Goal: Transaction & Acquisition: Obtain resource

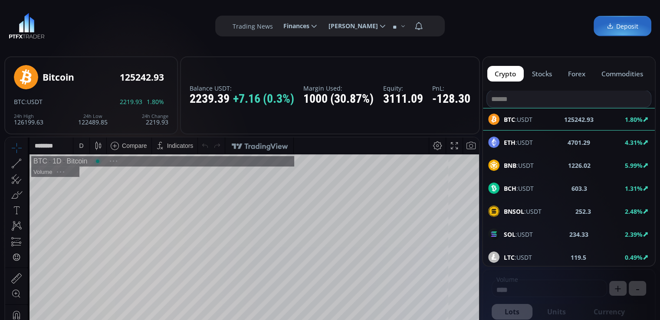
scroll to position [118, 0]
click at [245, 27] on label "Trading News" at bounding box center [252, 26] width 40 height 9
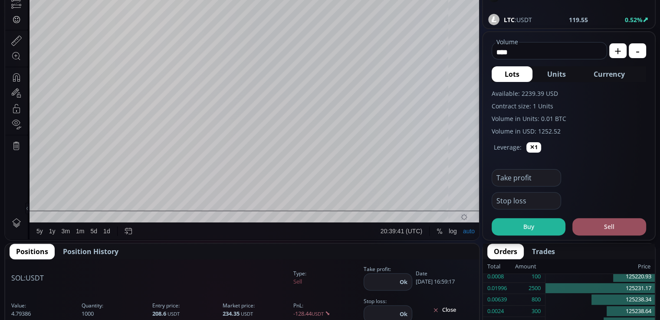
scroll to position [64, 0]
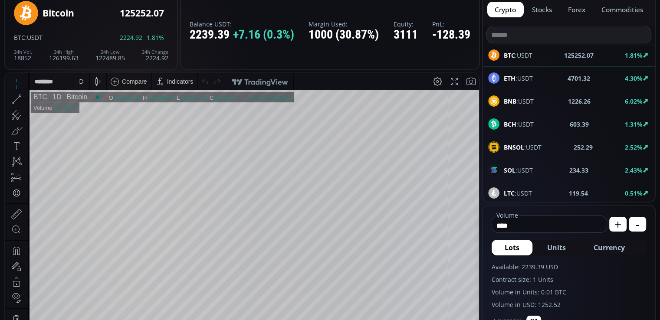
click at [537, 9] on button "stocks" at bounding box center [541, 10] width 35 height 16
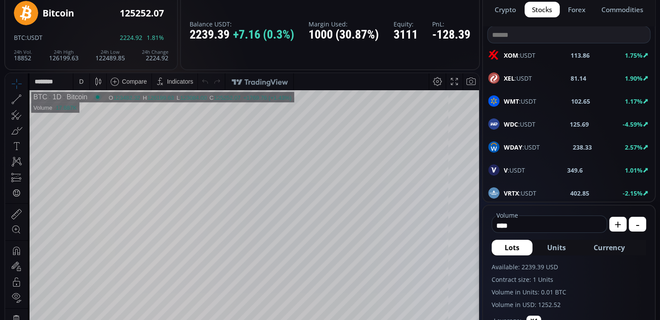
click at [566, 8] on button "forex" at bounding box center [576, 10] width 33 height 16
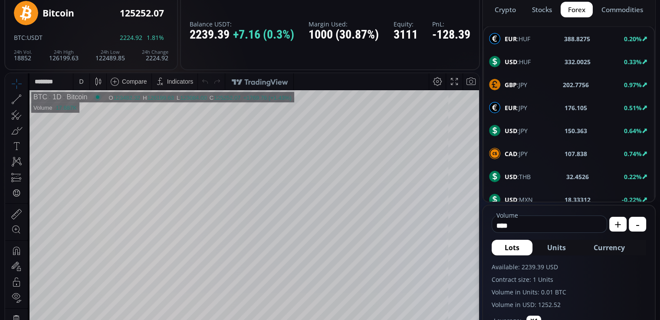
click at [621, 9] on button "commodities" at bounding box center [621, 10] width 57 height 16
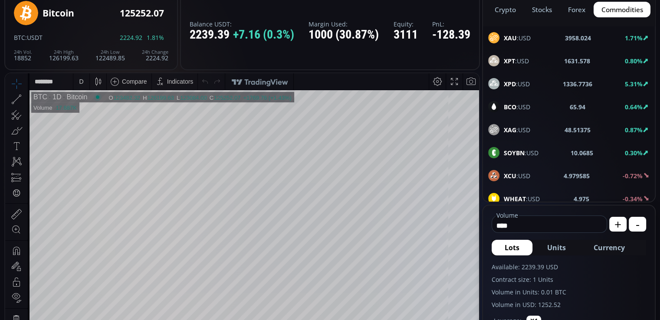
click at [500, 7] on button "crypto" at bounding box center [505, 10] width 36 height 16
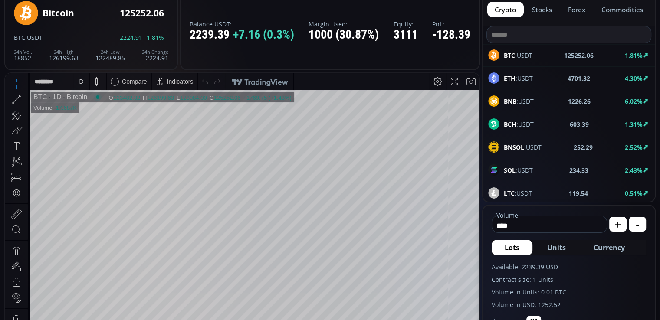
scroll to position [0, 0]
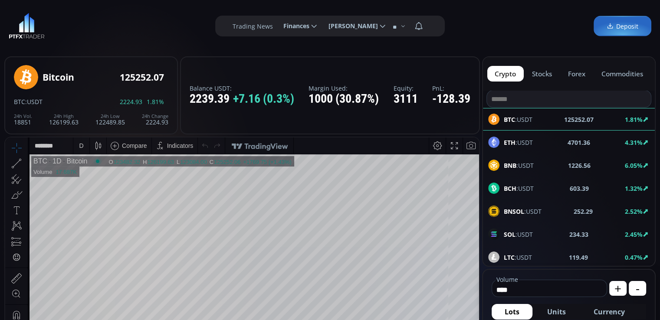
click at [252, 25] on label "Trading News" at bounding box center [252, 26] width 40 height 9
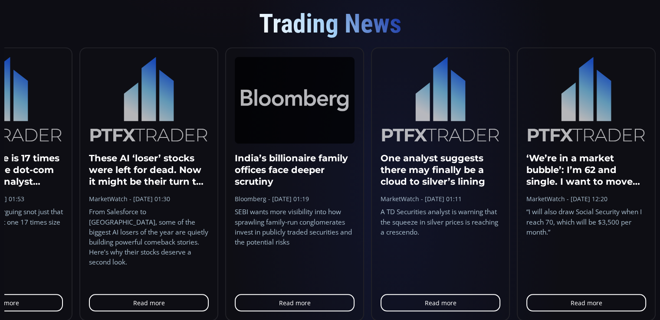
click at [311, 27] on span "Trading News" at bounding box center [330, 23] width 142 height 31
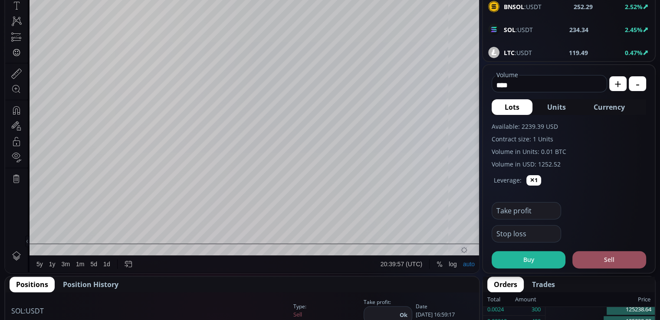
scroll to position [0, 0]
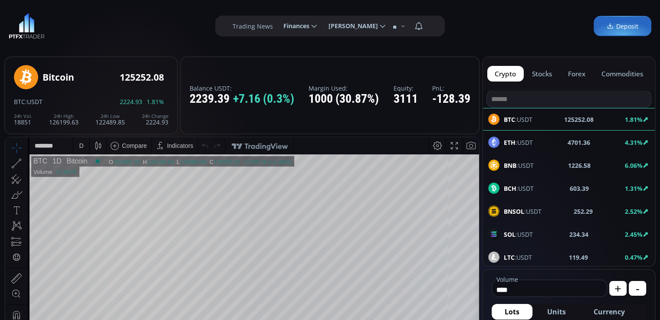
click at [291, 25] on span "Finances" at bounding box center [293, 25] width 32 height 17
click at [276, 25] on input "********" at bounding box center [276, 26] width 0 height 9
click at [351, 26] on span "Olga Shestakova" at bounding box center [350, 25] width 56 height 17
click at [321, 26] on input "**********" at bounding box center [321, 26] width 0 height 9
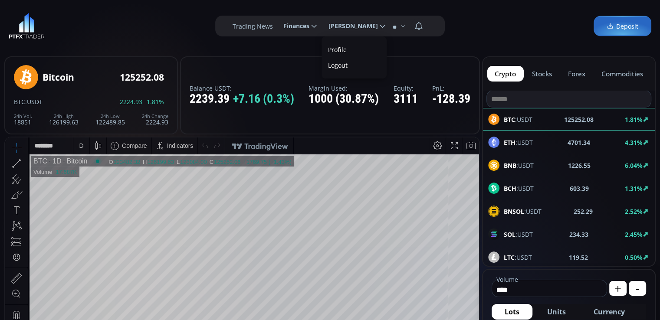
scroll to position [0, 50]
click at [335, 48] on link "Profile" at bounding box center [354, 49] width 61 height 13
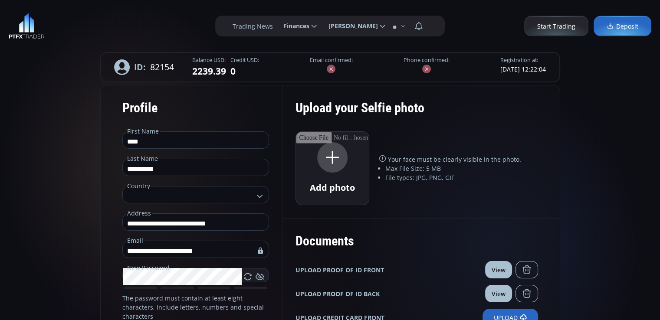
type input "**********"
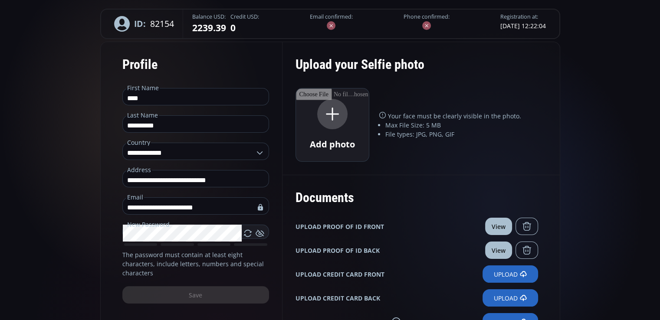
scroll to position [87, 0]
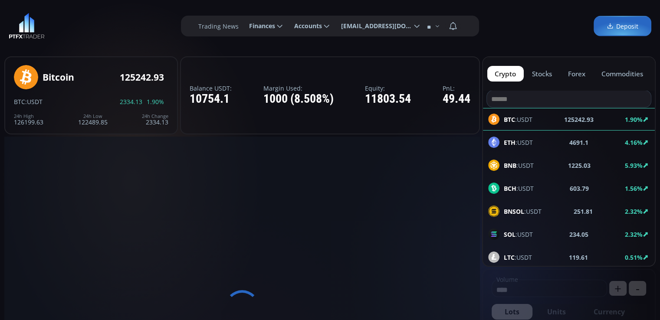
click at [308, 27] on span "Accounts" at bounding box center [305, 25] width 34 height 17
click at [287, 27] on input "********" at bounding box center [287, 26] width 0 height 9
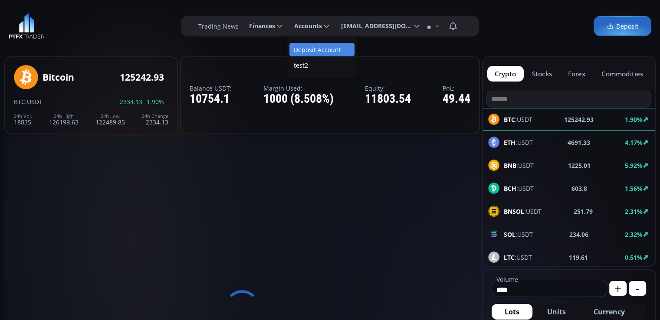
click at [268, 30] on span "Finances" at bounding box center [259, 25] width 32 height 17
click at [242, 30] on input "********" at bounding box center [242, 26] width 0 height 9
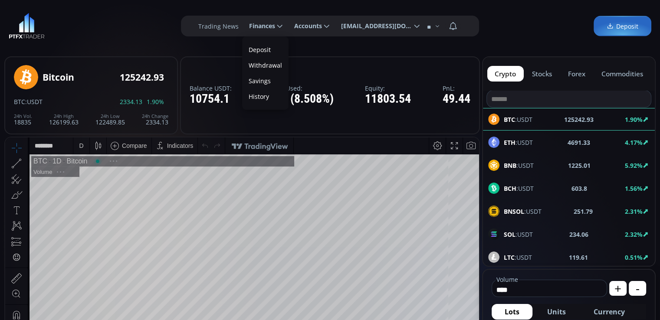
scroll to position [118, 0]
click at [259, 82] on link "Savings" at bounding box center [265, 80] width 42 height 13
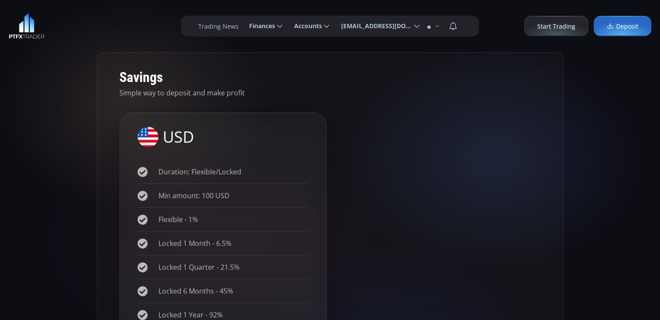
scroll to position [87, 0]
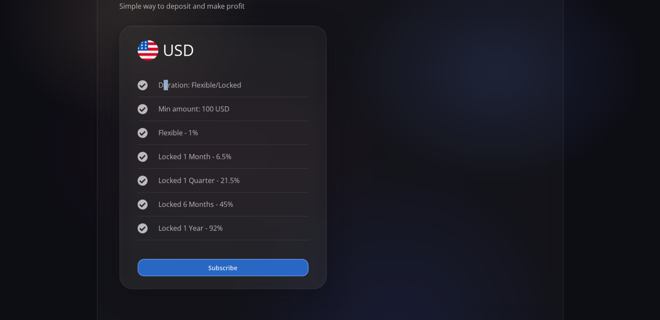
drag, startPoint x: 226, startPoint y: 85, endPoint x: 219, endPoint y: 83, distance: 7.0
click at [160, 82] on li "Duration: Flexible/Locked" at bounding box center [222, 85] width 171 height 24
drag, startPoint x: 233, startPoint y: 85, endPoint x: 167, endPoint y: 92, distance: 67.1
click at [158, 88] on li "Duration: Flexible/Locked" at bounding box center [222, 85] width 171 height 24
drag, startPoint x: 222, startPoint y: 108, endPoint x: 166, endPoint y: 106, distance: 56.0
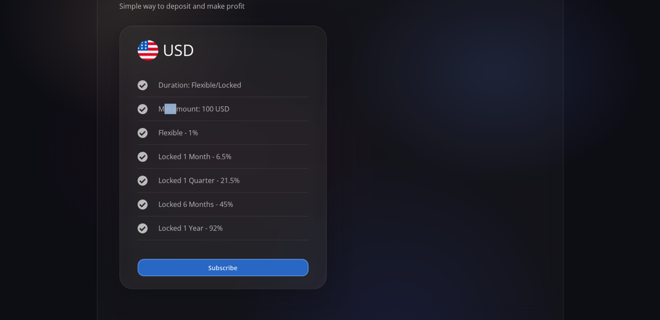
click at [166, 106] on li "Min amount: 100 USD" at bounding box center [222, 109] width 171 height 24
click at [171, 108] on li "Min amount: 100 USD" at bounding box center [222, 109] width 171 height 24
drag, startPoint x: 158, startPoint y: 108, endPoint x: 233, endPoint y: 109, distance: 75.5
click at [233, 109] on li "Min amount: 100 USD" at bounding box center [222, 109] width 171 height 24
drag, startPoint x: 158, startPoint y: 109, endPoint x: 227, endPoint y: 108, distance: 69.0
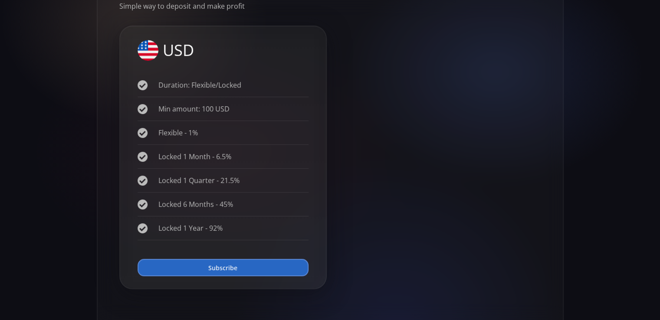
click at [227, 108] on li "Min amount: 100 USD" at bounding box center [222, 109] width 171 height 24
drag, startPoint x: 158, startPoint y: 132, endPoint x: 196, endPoint y: 132, distance: 38.2
click at [196, 132] on li "Flexible - 1%" at bounding box center [222, 133] width 171 height 24
click at [55, 78] on div "Savings Simple way to deposit and make profit USD Duration: Flexible/Locked Min…" at bounding box center [330, 157] width 660 height 385
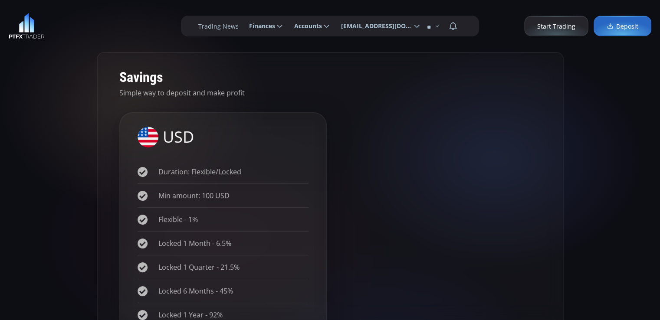
scroll to position [0, 0]
click at [264, 28] on span "Finances" at bounding box center [259, 25] width 32 height 17
click at [242, 28] on input "********" at bounding box center [242, 26] width 0 height 9
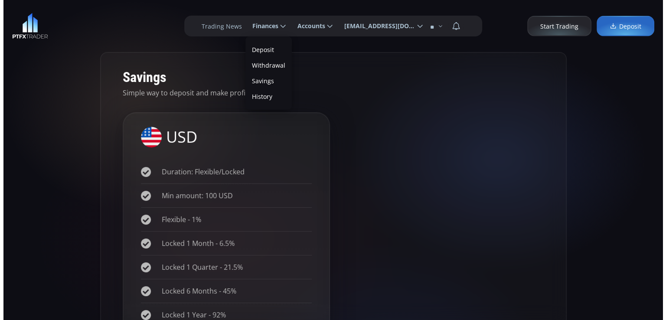
scroll to position [0, 26]
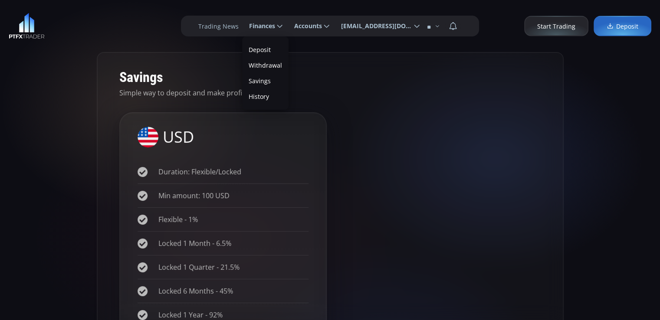
click at [258, 49] on link "Deposit" at bounding box center [265, 49] width 42 height 13
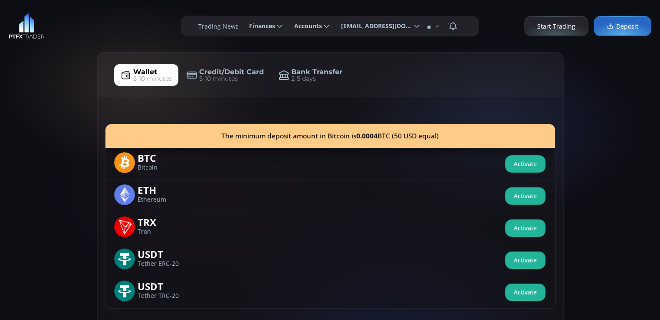
click at [302, 28] on span "Accounts" at bounding box center [305, 25] width 34 height 17
click at [287, 28] on input "********" at bounding box center [287, 26] width 0 height 9
